Goal: Information Seeking & Learning: Learn about a topic

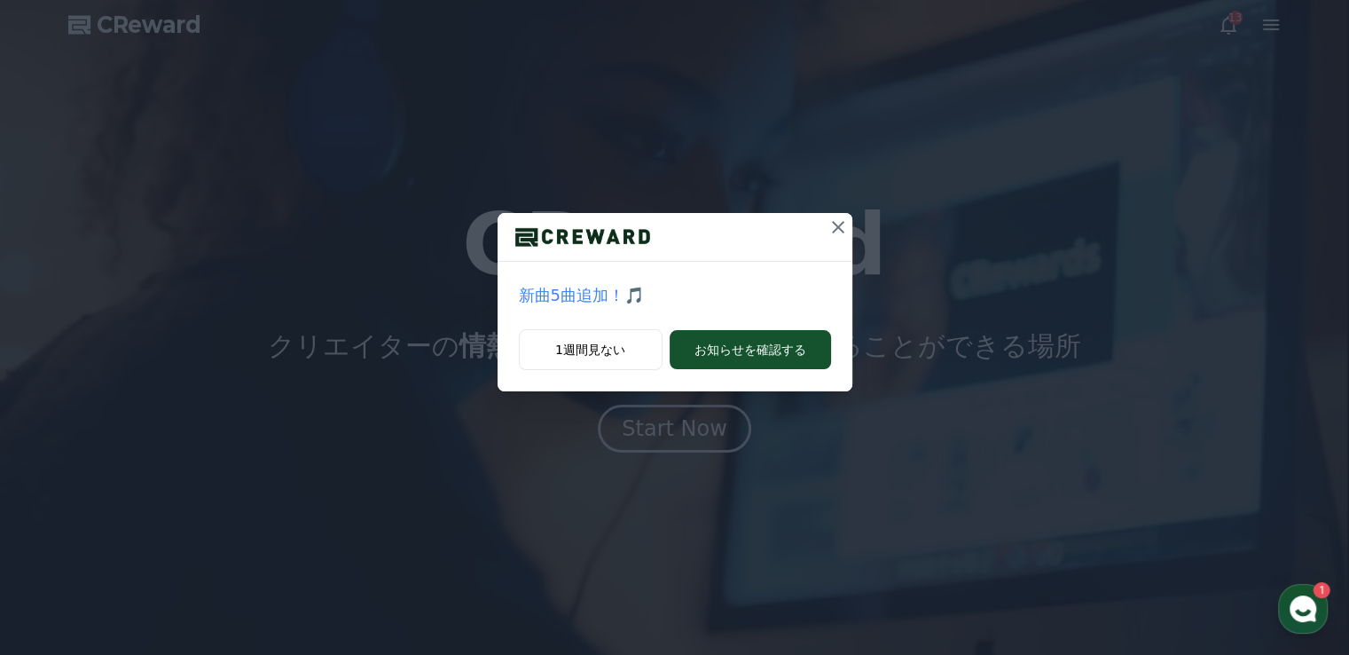
click at [835, 220] on icon at bounding box center [837, 226] width 21 height 21
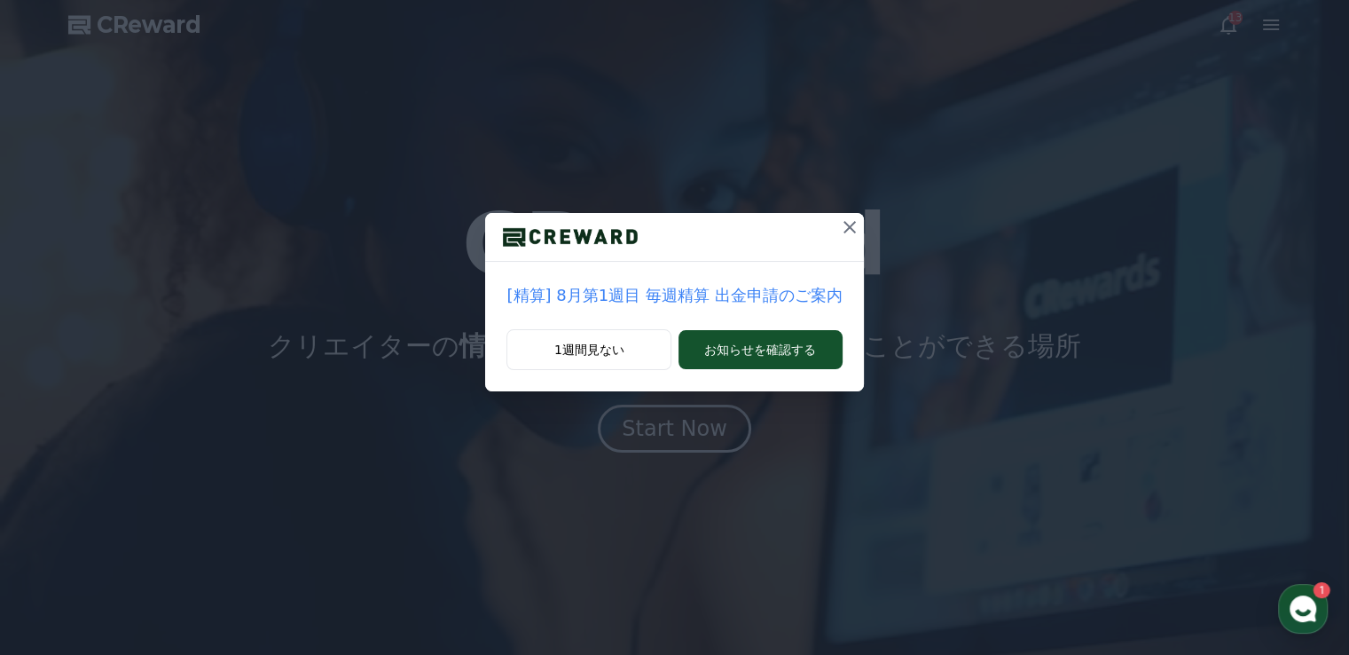
click at [839, 220] on icon at bounding box center [849, 226] width 21 height 21
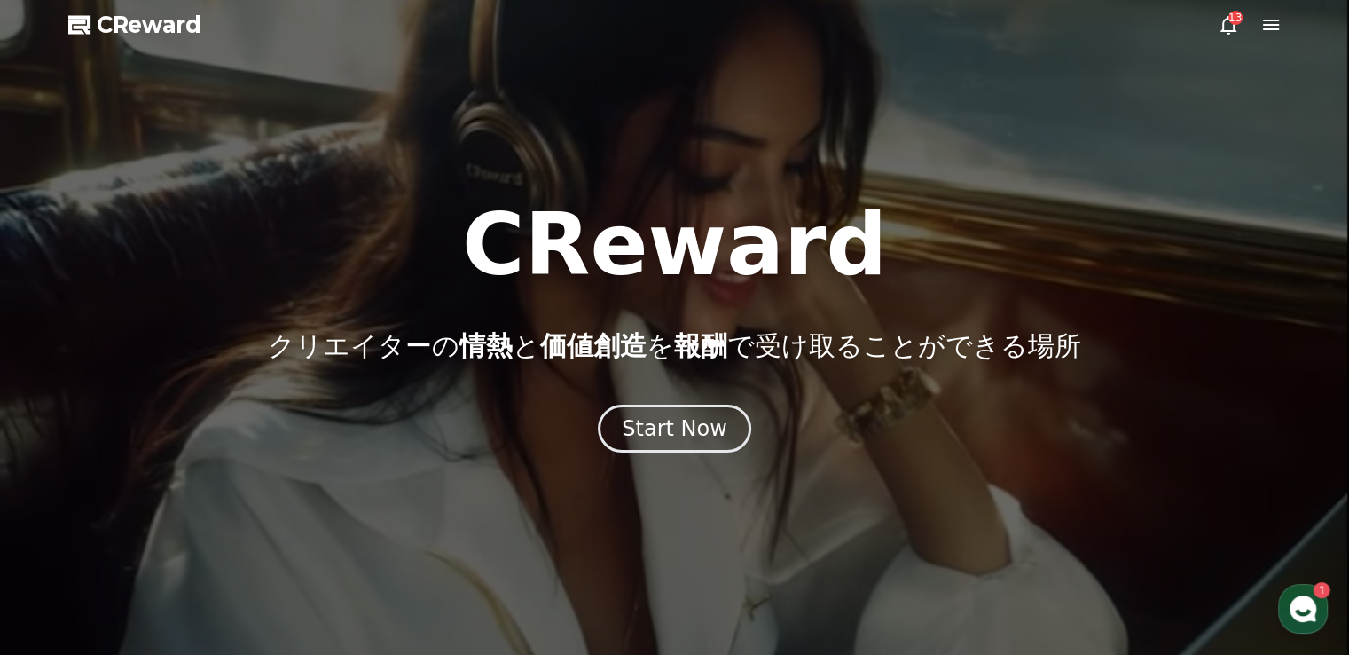
click at [1233, 27] on icon at bounding box center [1228, 25] width 16 height 19
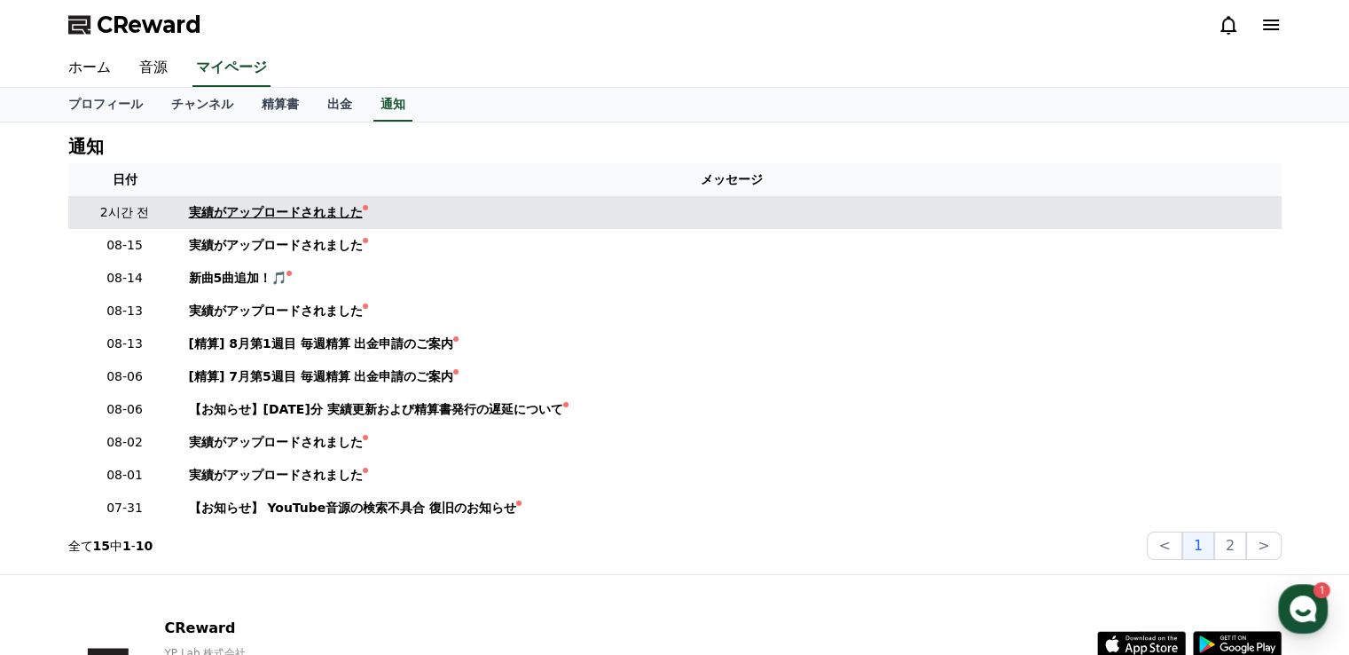
click at [302, 212] on div "実績がアップロードされました" at bounding box center [276, 212] width 174 height 19
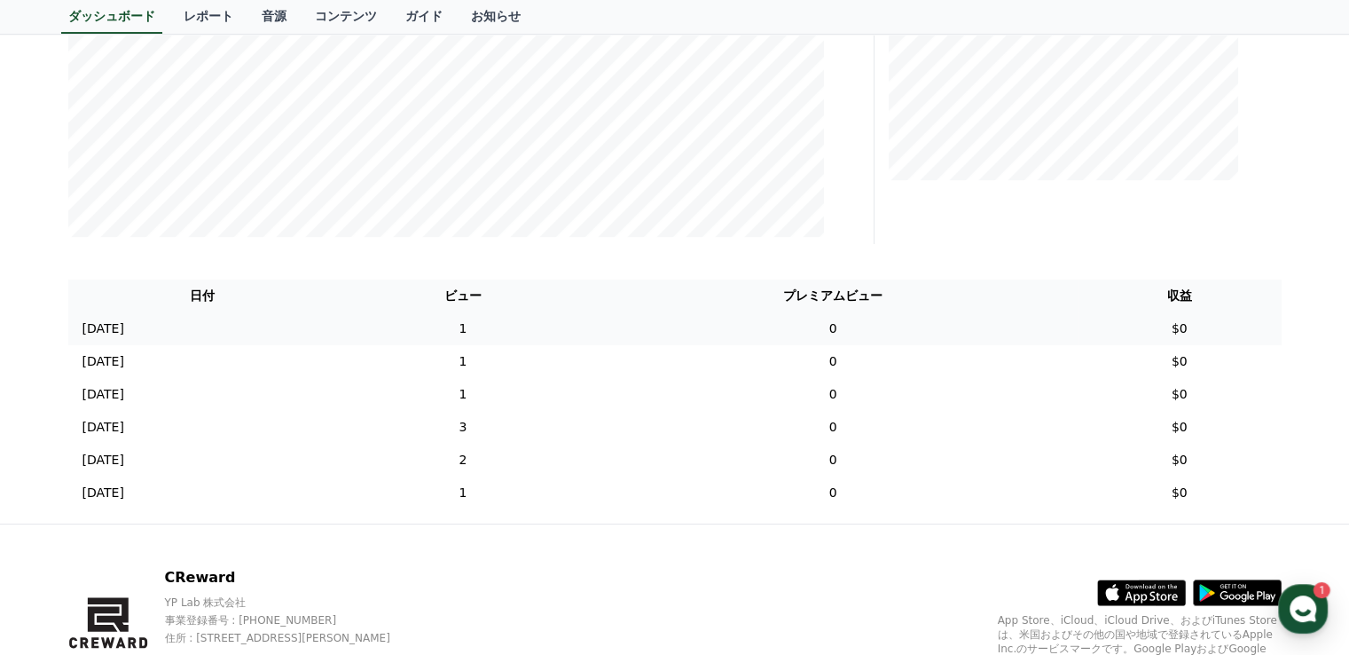
scroll to position [553, 0]
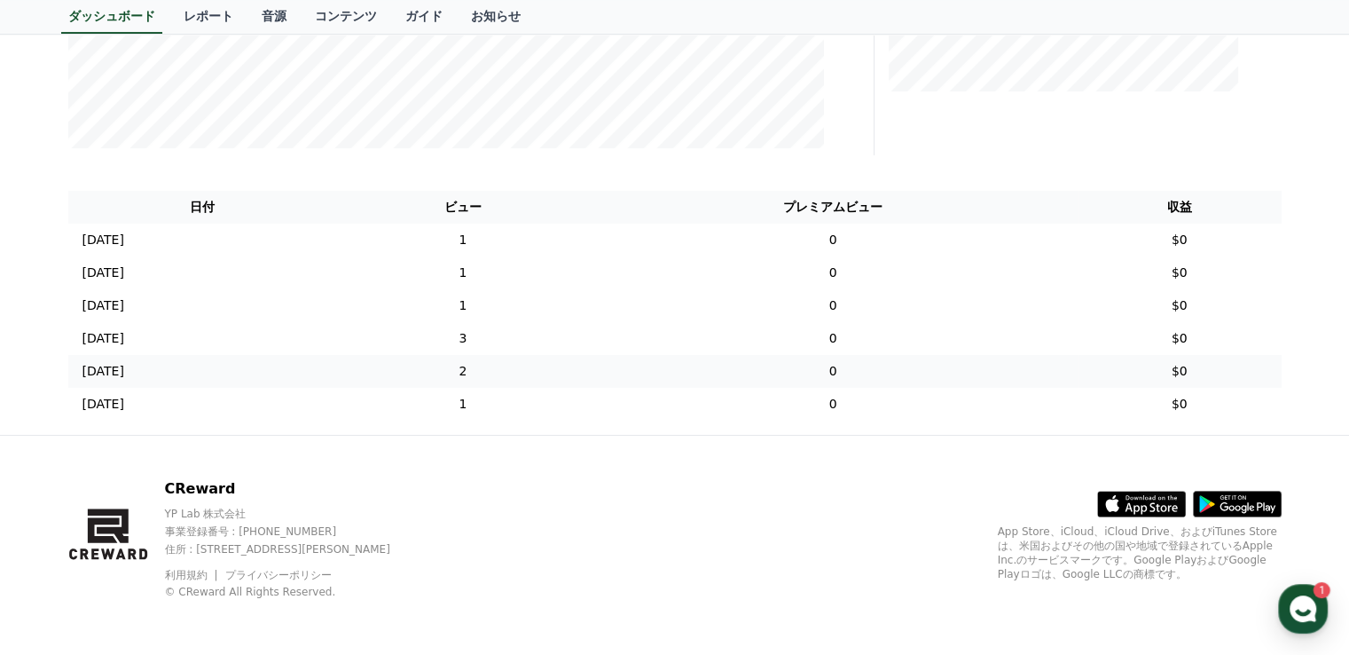
click at [493, 370] on td "2" at bounding box center [462, 371] width 251 height 33
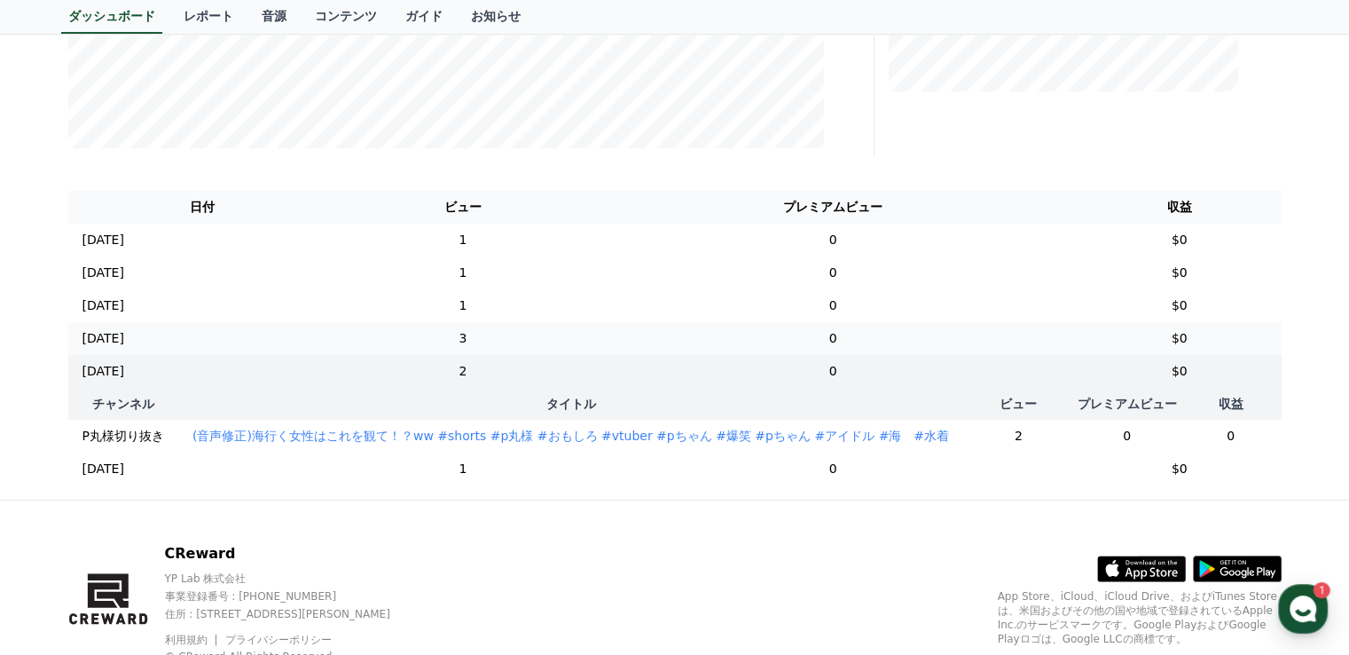
click at [490, 338] on td "3" at bounding box center [462, 338] width 251 height 33
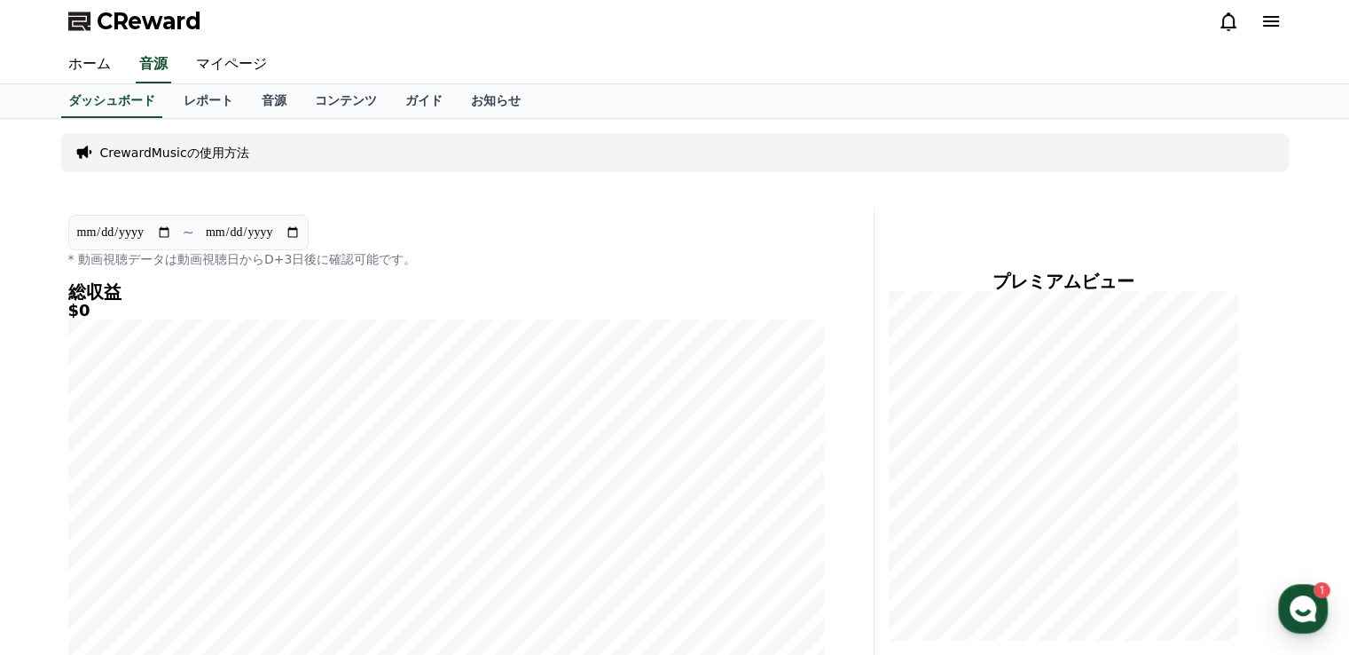
scroll to position [0, 0]
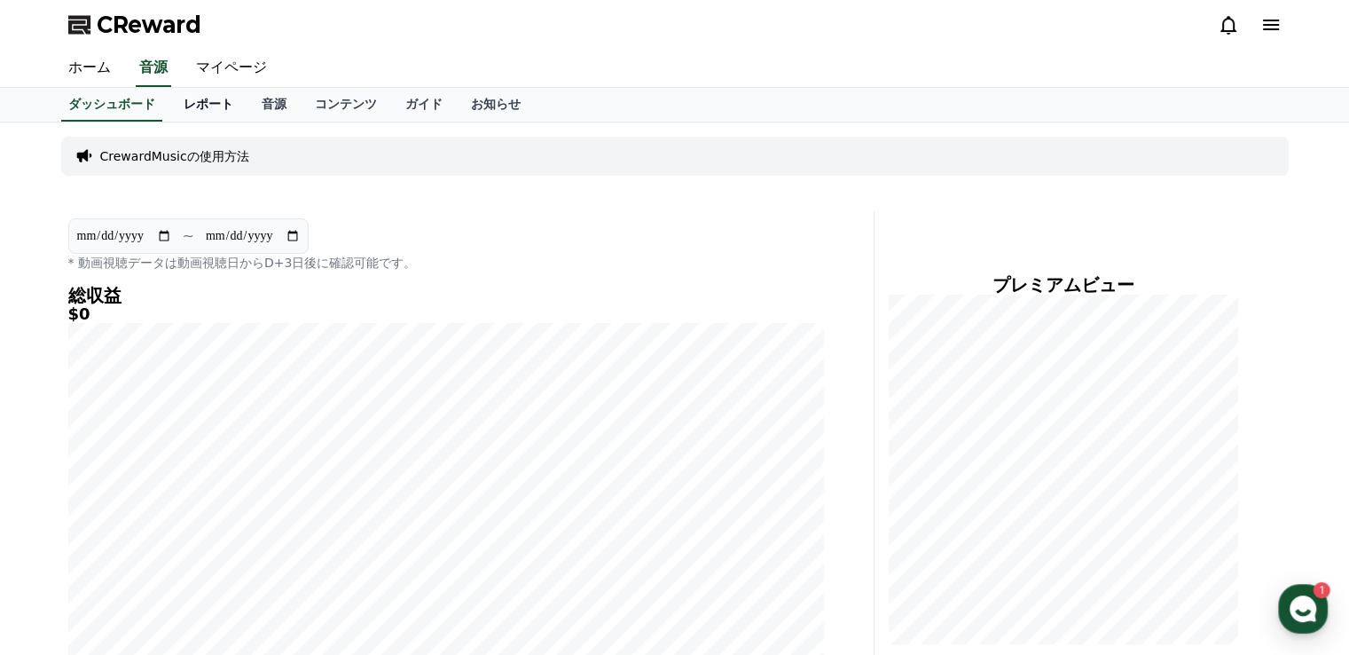
click at [184, 109] on link "レポート" at bounding box center [208, 105] width 78 height 34
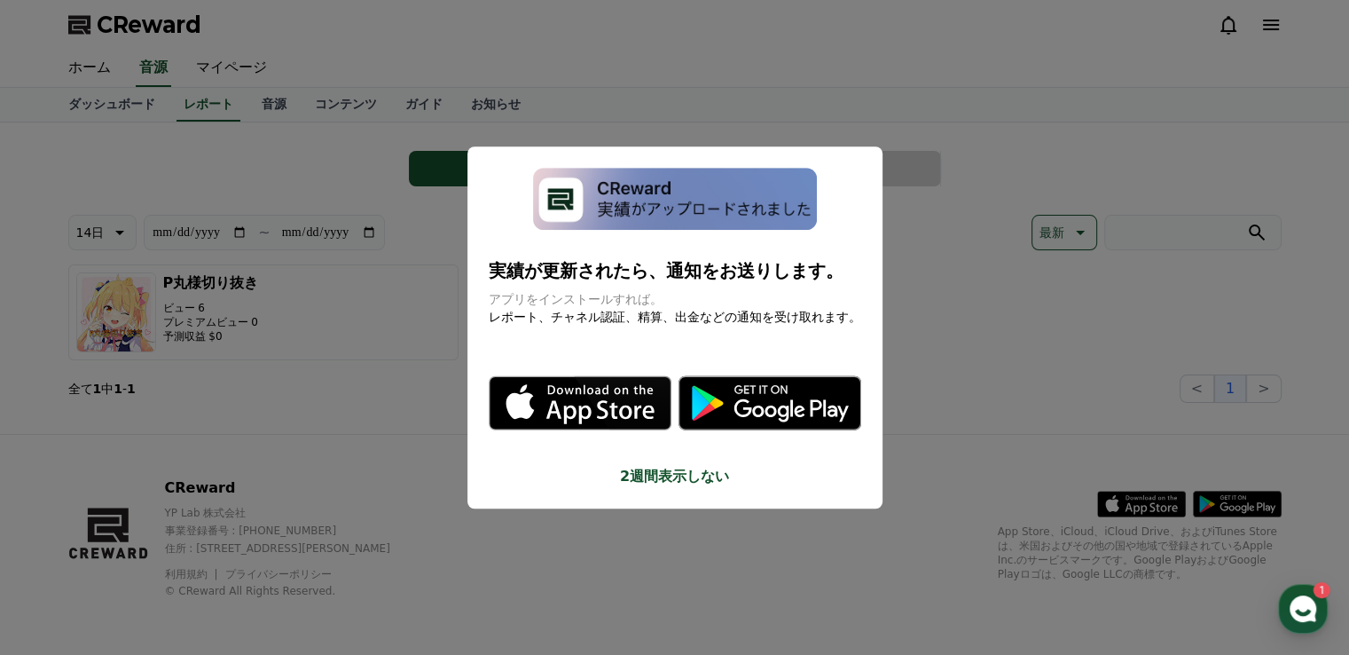
click at [670, 481] on button "2週間表示しない" at bounding box center [675, 476] width 373 height 21
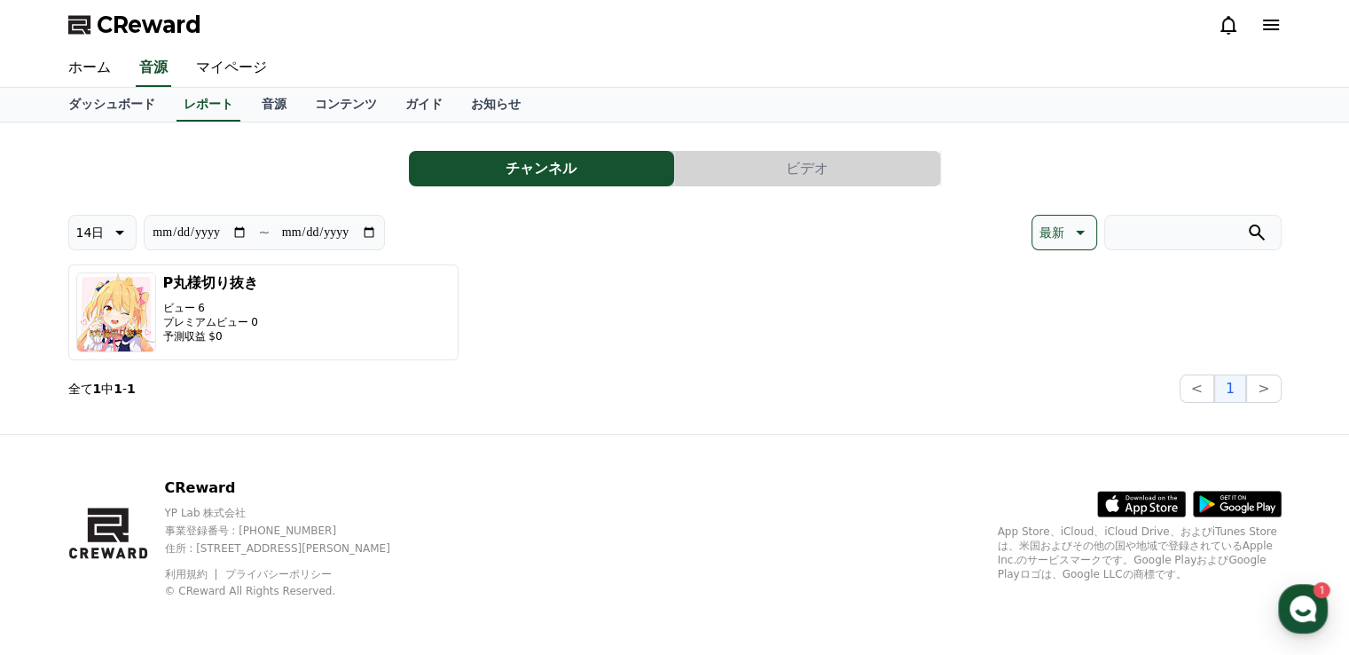
click at [765, 153] on button "ビデオ" at bounding box center [807, 168] width 265 height 35
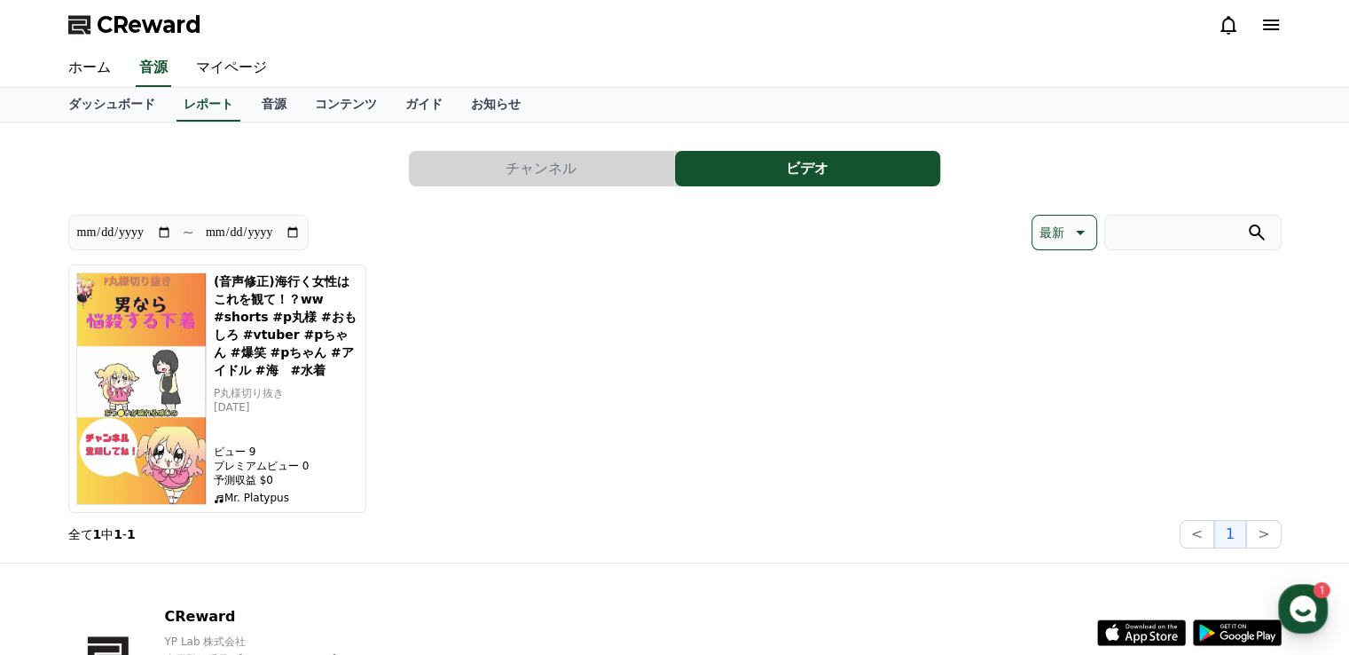
click at [647, 161] on button "チャンネル" at bounding box center [541, 168] width 265 height 35
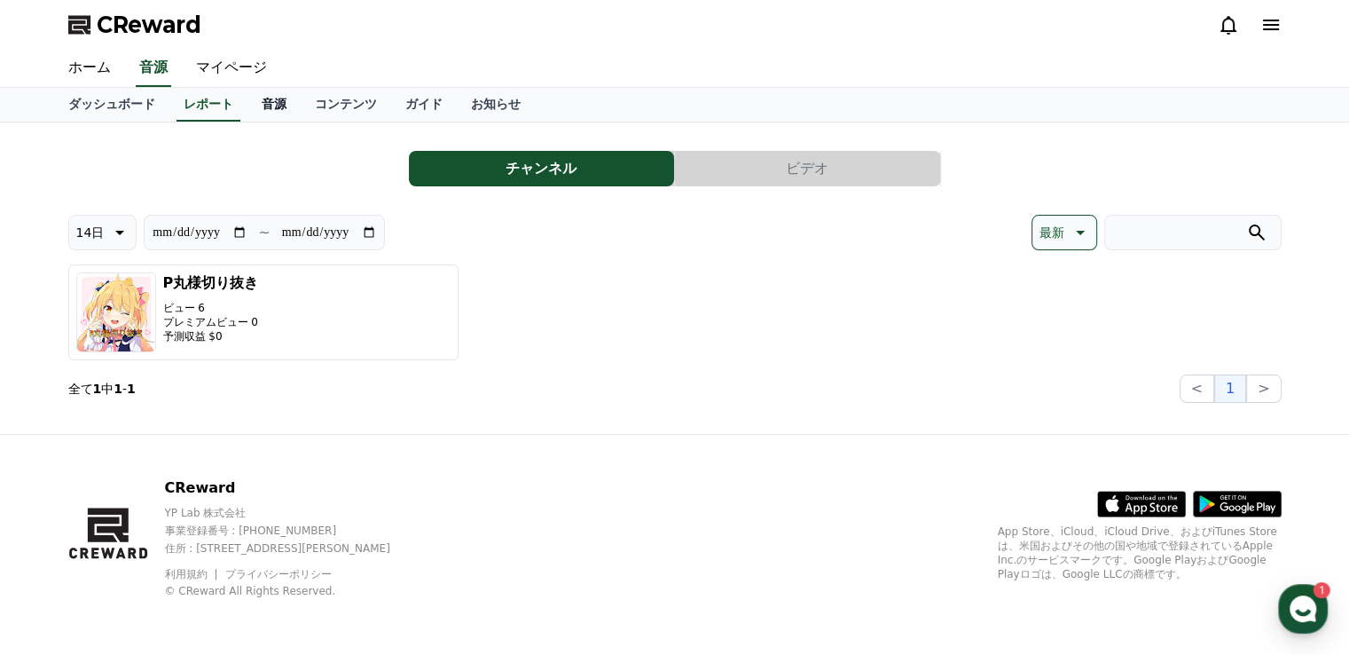
click at [247, 107] on link "音源" at bounding box center [273, 105] width 53 height 34
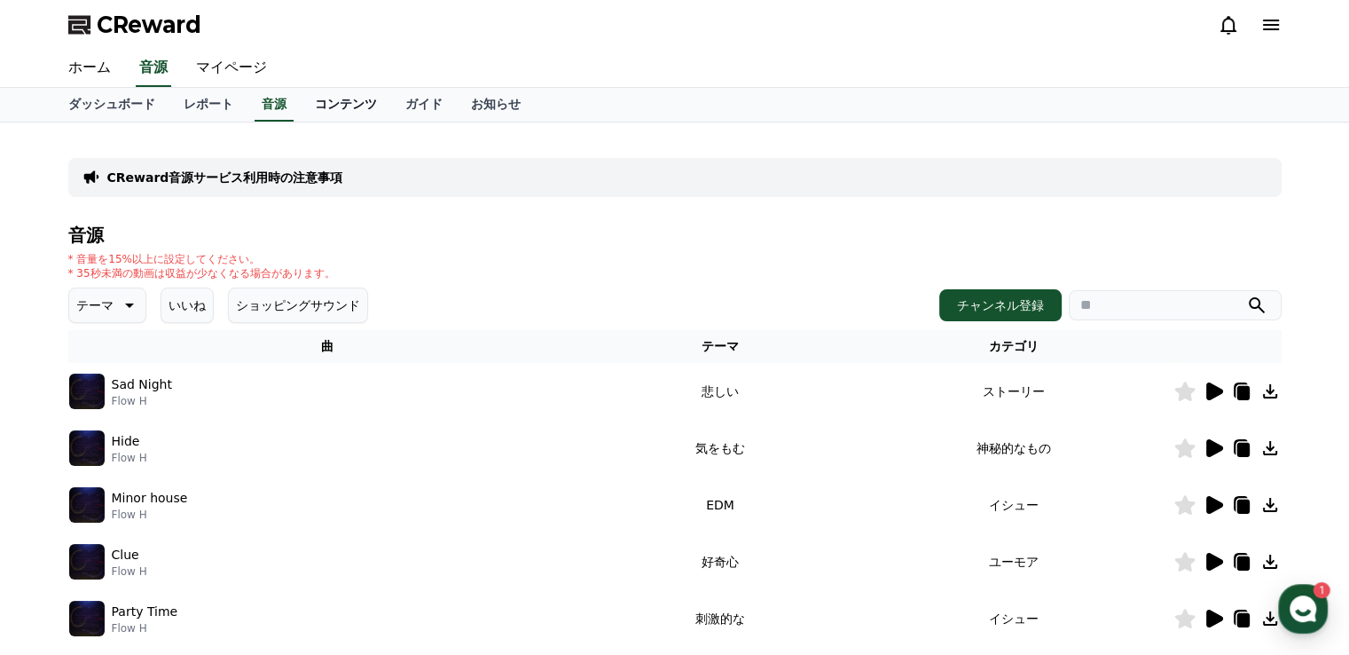
click at [307, 99] on link "コンテンツ" at bounding box center [346, 105] width 90 height 34
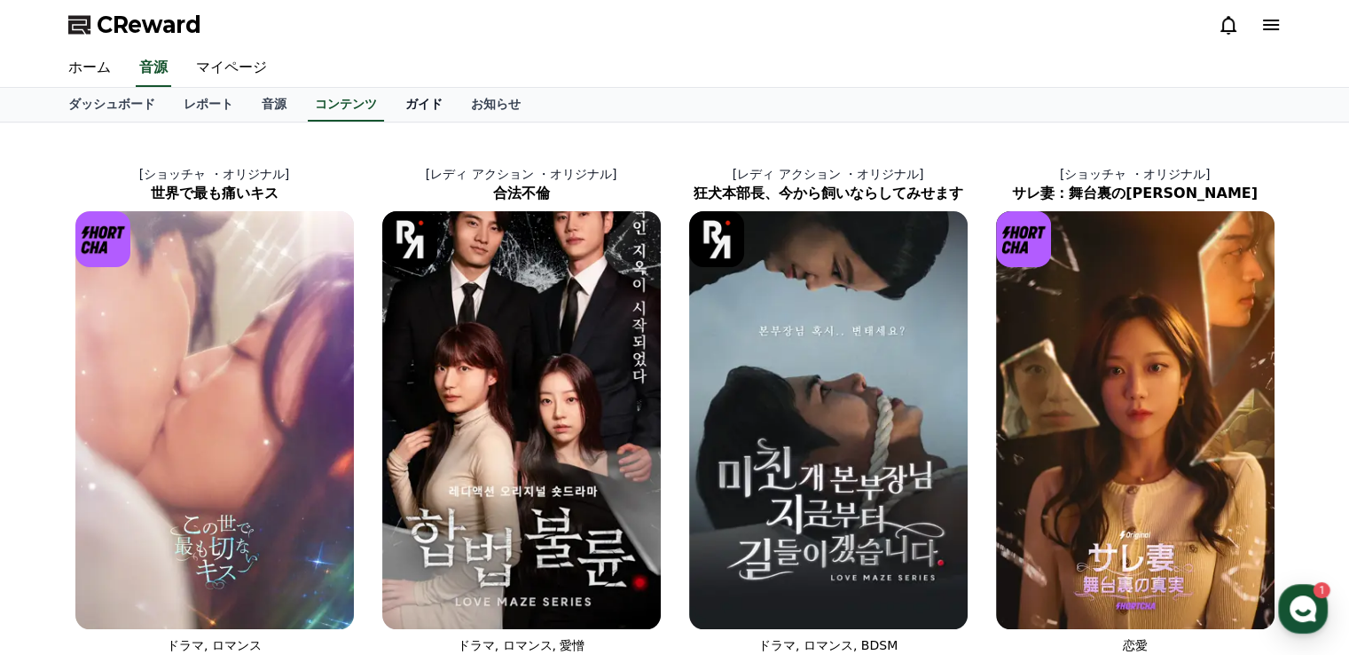
click at [391, 98] on link "ガイド" at bounding box center [424, 105] width 66 height 34
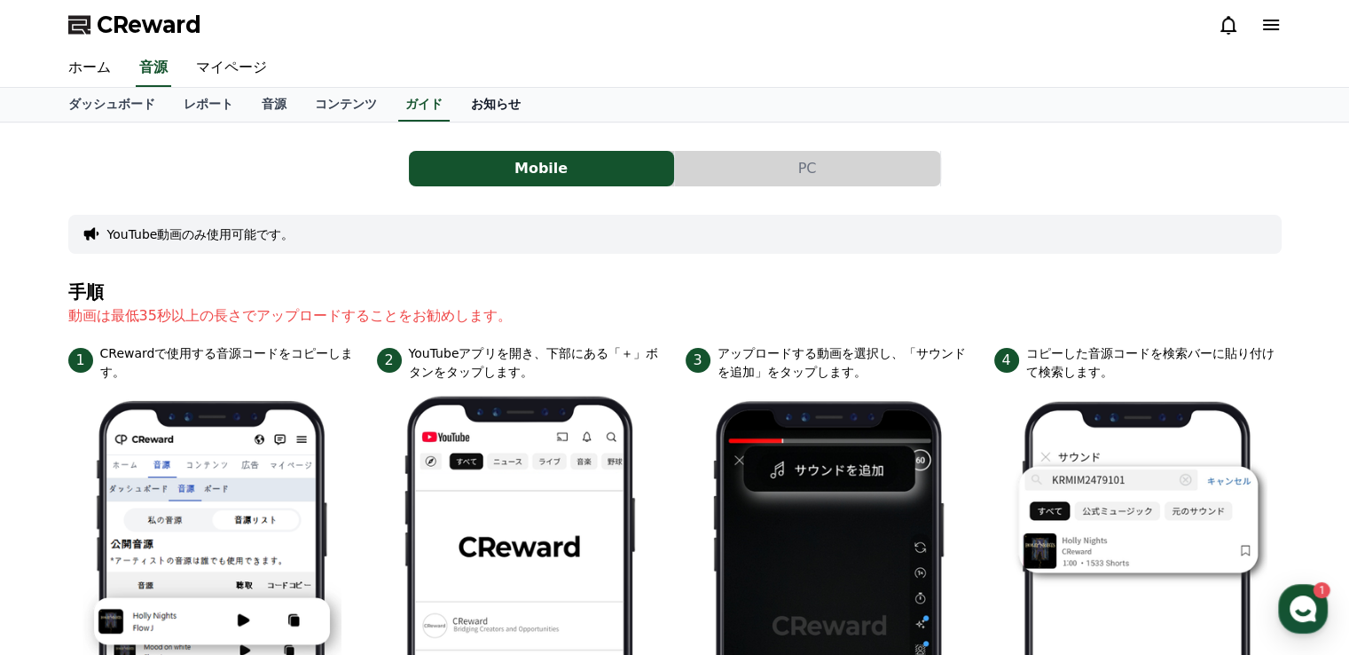
click at [457, 100] on link "お知らせ" at bounding box center [496, 105] width 78 height 34
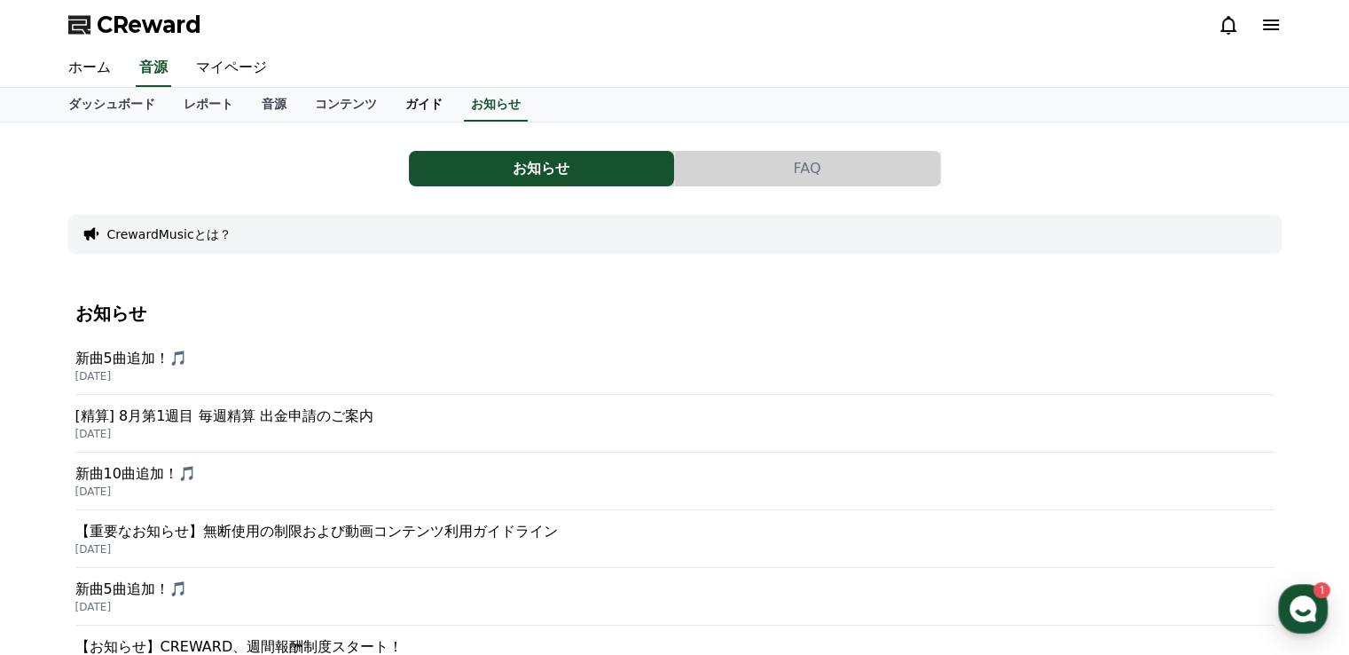
click at [391, 98] on link "ガイド" at bounding box center [424, 105] width 66 height 34
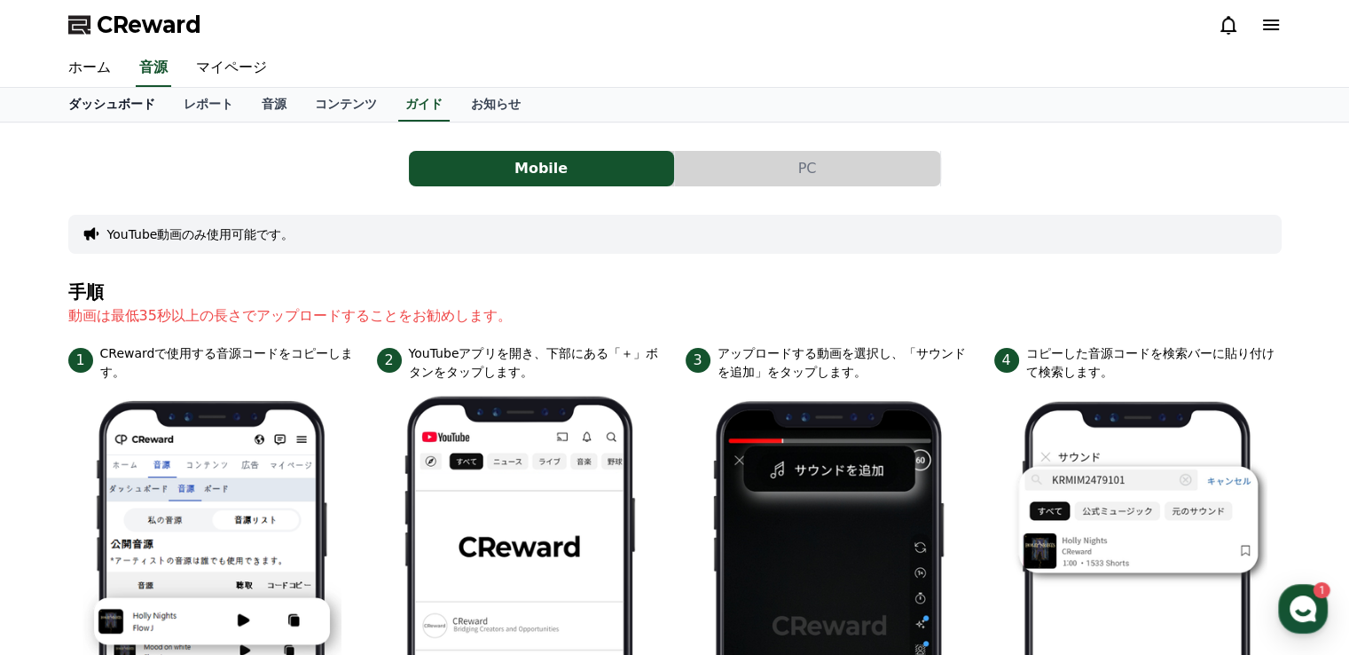
click at [89, 100] on link "ダッシュボード" at bounding box center [111, 105] width 115 height 34
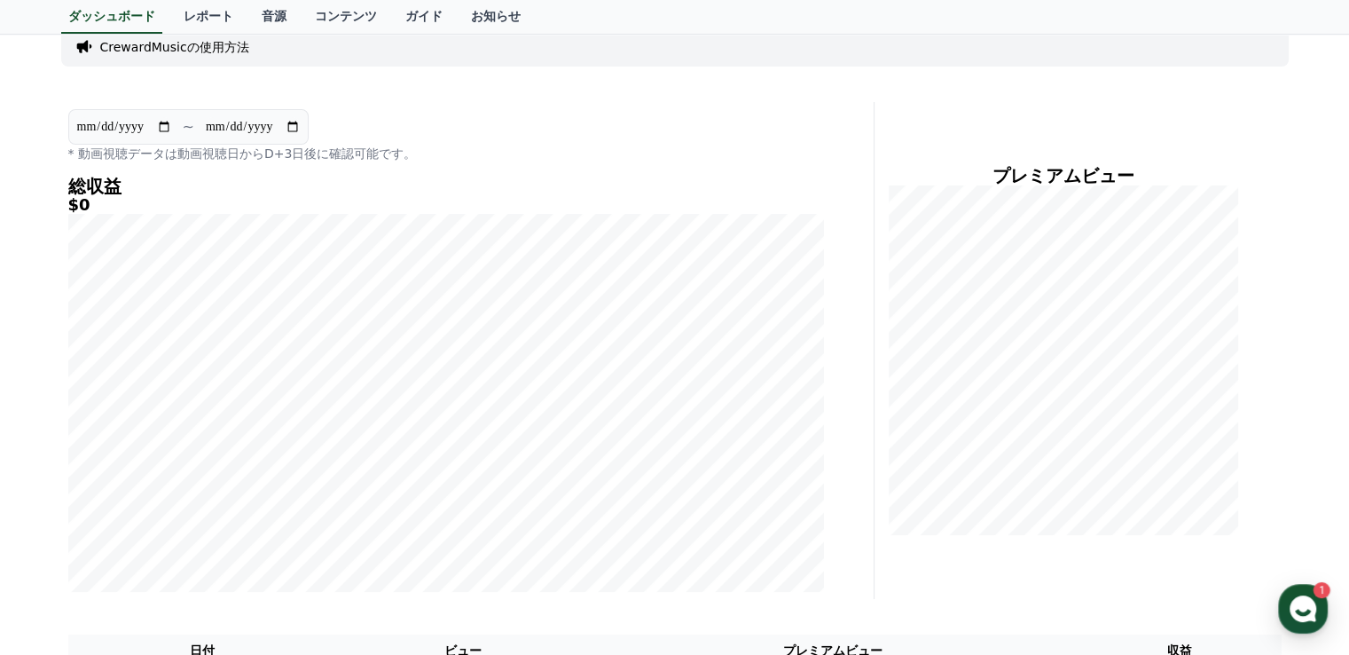
scroll to position [52, 0]
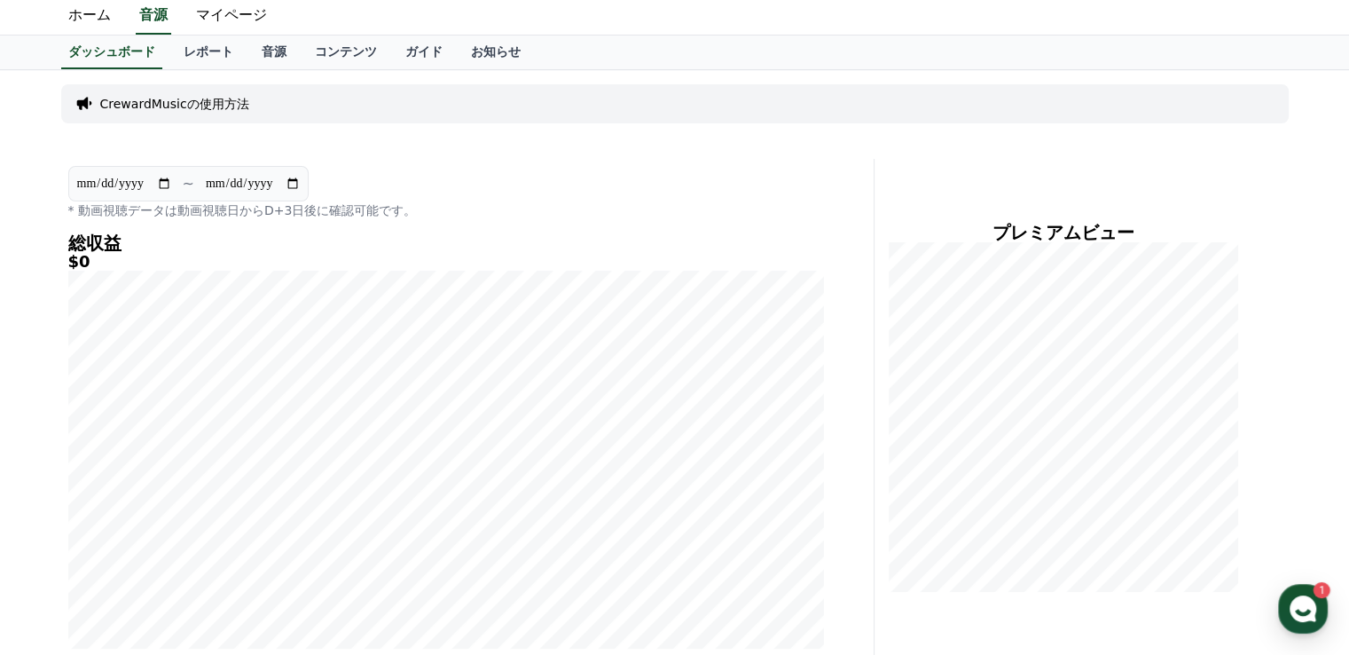
click at [738, 140] on div "**********" at bounding box center [675, 502] width 1242 height 865
